Goal: Task Accomplishment & Management: Manage account settings

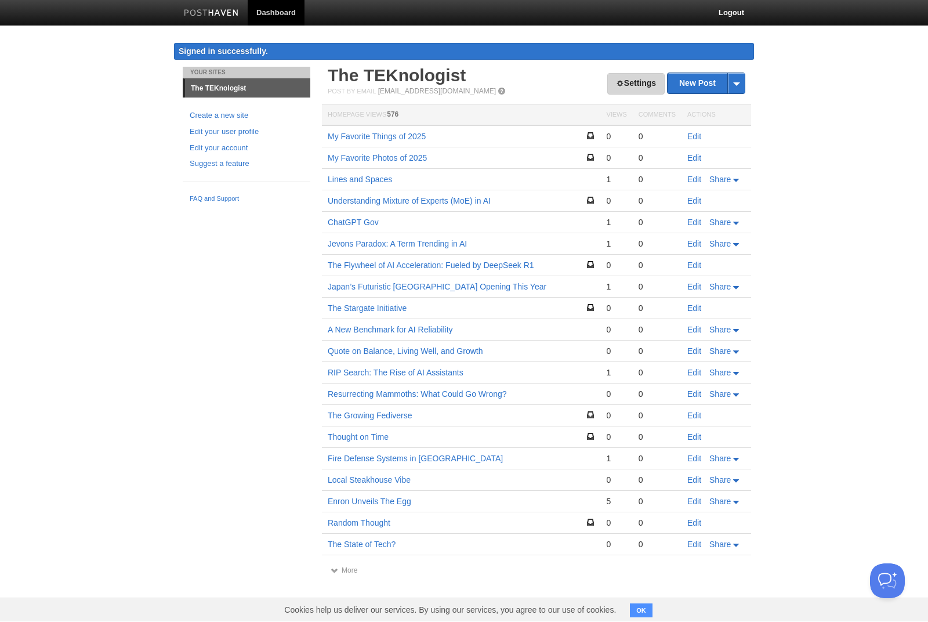
click at [637, 83] on link "Settings" at bounding box center [635, 84] width 57 height 21
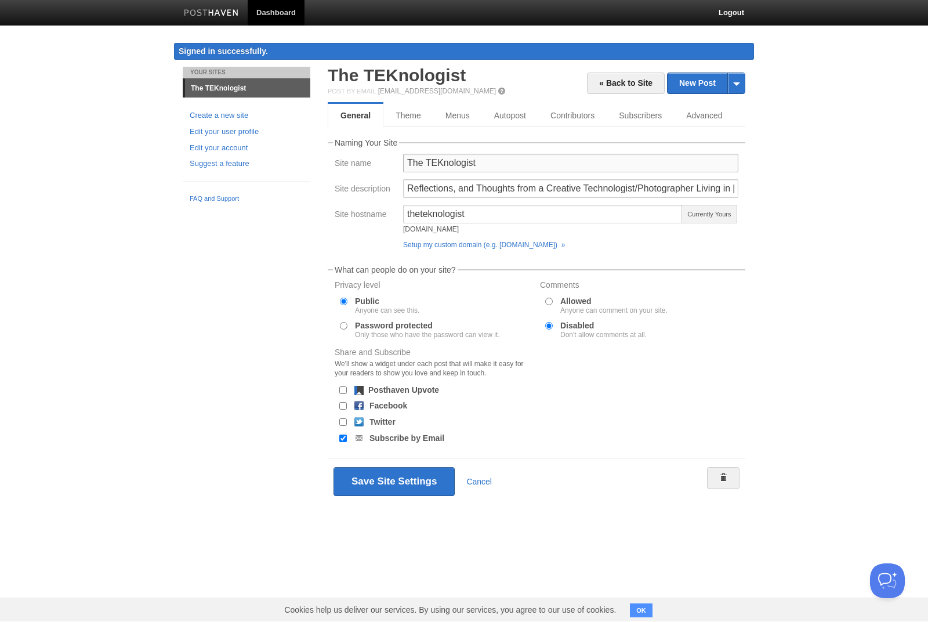
click at [482, 162] on input "The TEKnologist" at bounding box center [570, 163] width 335 height 19
type input "One [PERSON_NAME]"
click at [564, 188] on input "Reflections, and Thoughts from a Creative Technologist/Photographer Living in […" at bounding box center [570, 189] width 335 height 19
click at [409, 190] on input "Reflections, and Thoughts from a Creative Technologist/Photographer Living in […" at bounding box center [570, 189] width 335 height 19
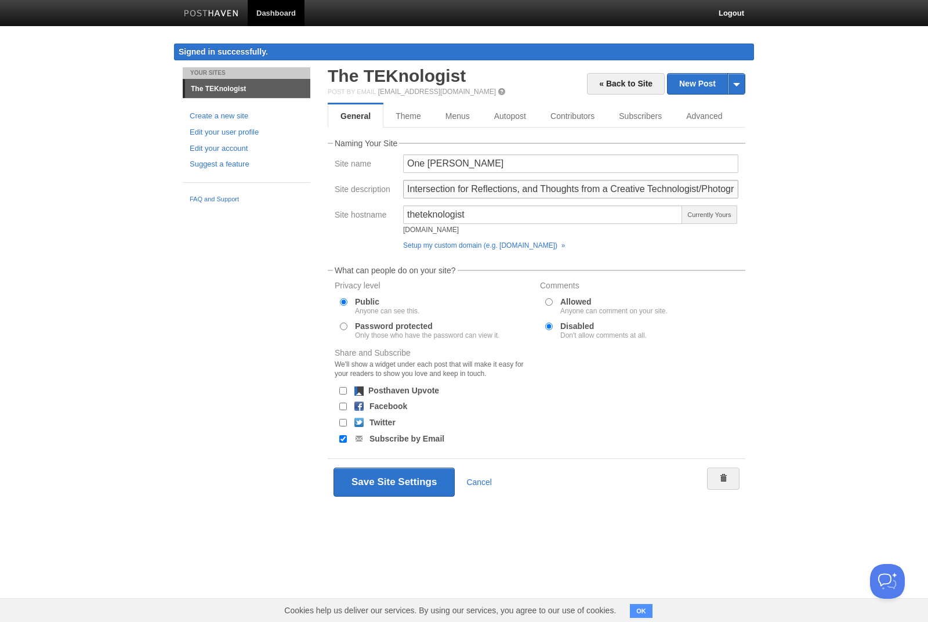
paste input "At the Intersection of Technology, Photography, and Life"
type input "At the Intersection of Technology, Photography, and Life in [GEOGRAPHIC_DATA]"
click at [487, 214] on input "theteknologist" at bounding box center [543, 214] width 280 height 19
click at [731, 237] on div "1thomasalan [DOMAIN_NAME] Available" at bounding box center [570, 222] width 335 height 34
click at [412, 214] on input "1thomasalan" at bounding box center [543, 214] width 280 height 19
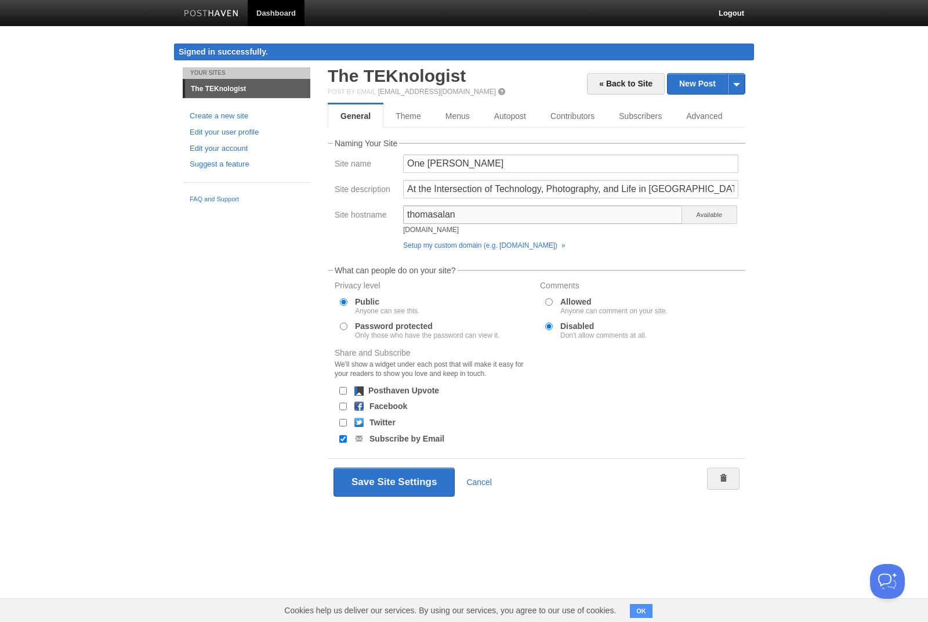
type input "thomasalan"
click at [654, 241] on div "[PERSON_NAME][DOMAIN_NAME] Available Setup my custom domain (e.g. [DOMAIN_NAME]…" at bounding box center [571, 229] width 342 height 49
click at [390, 488] on button "Save Site Settings" at bounding box center [393, 481] width 121 height 29
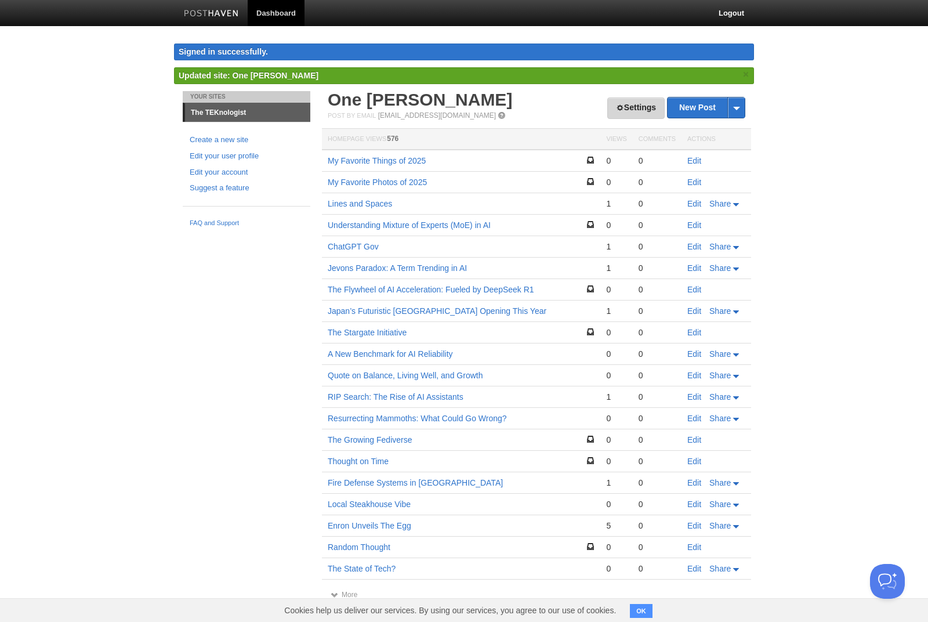
click at [641, 110] on link "Settings" at bounding box center [635, 107] width 57 height 21
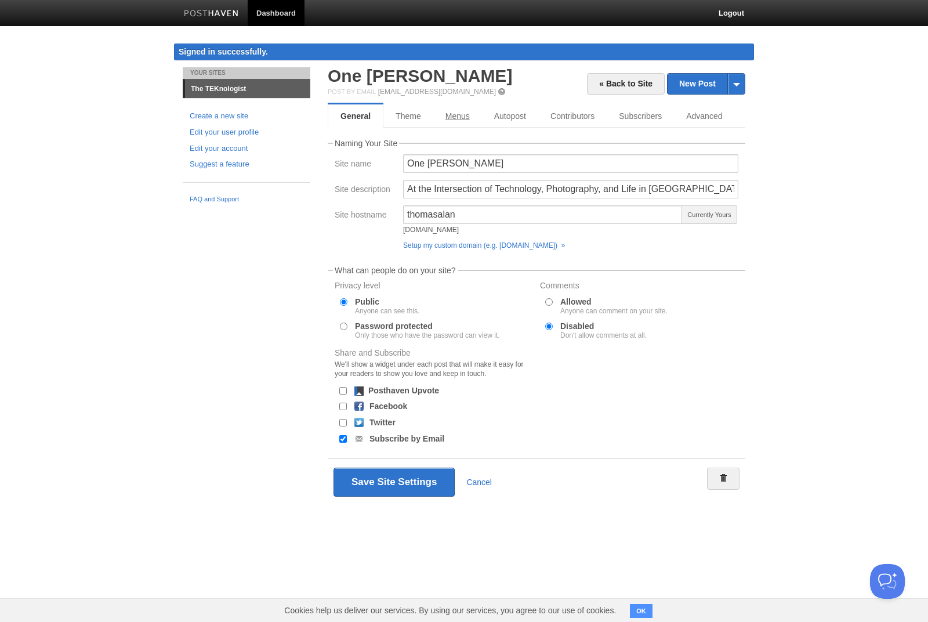
click at [460, 115] on link "Menus" at bounding box center [457, 115] width 49 height 23
